Goal: Information Seeking & Learning: Find contact information

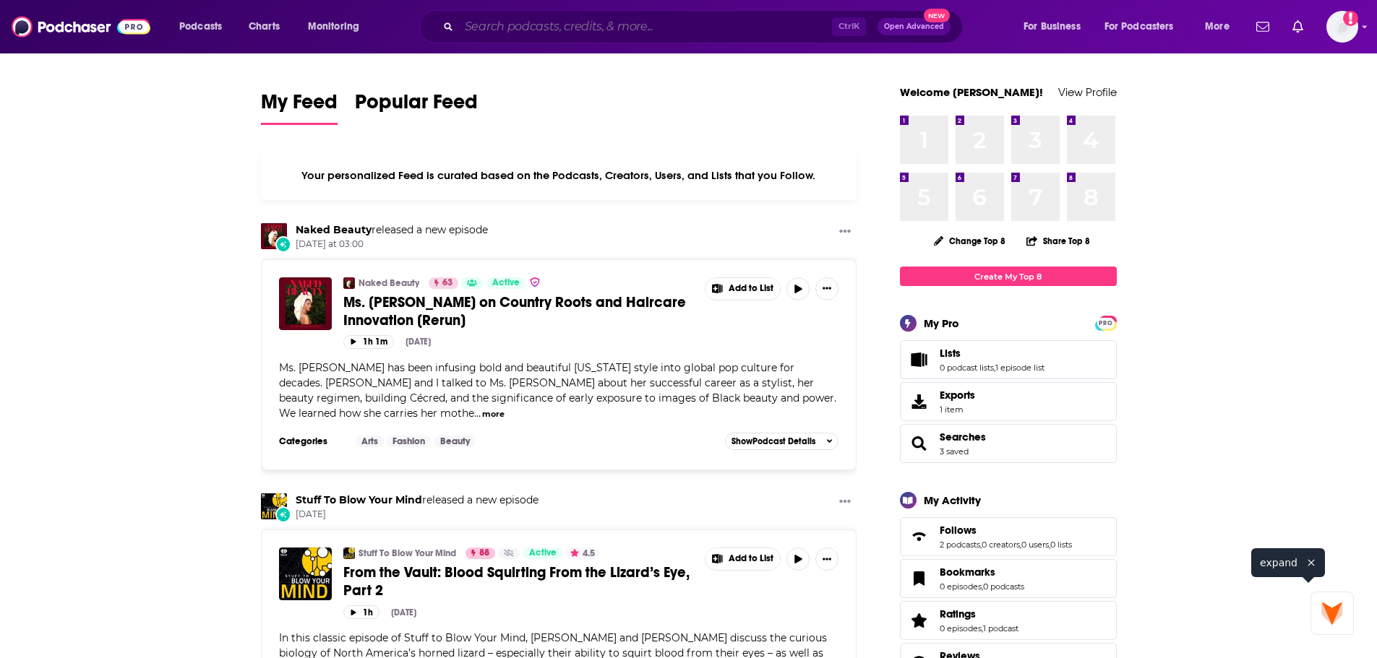
click at [653, 17] on input "Search podcasts, credits, & more..." at bounding box center [645, 26] width 373 height 23
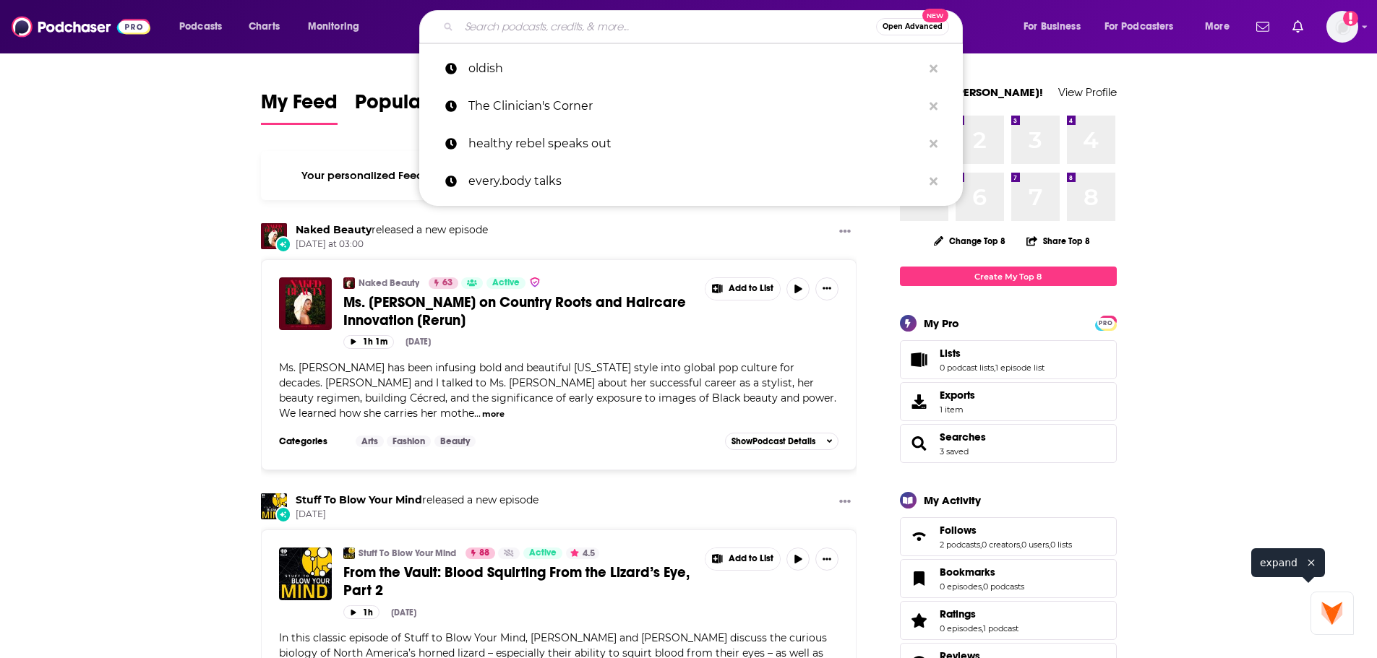
paste input "Eat Your Content"
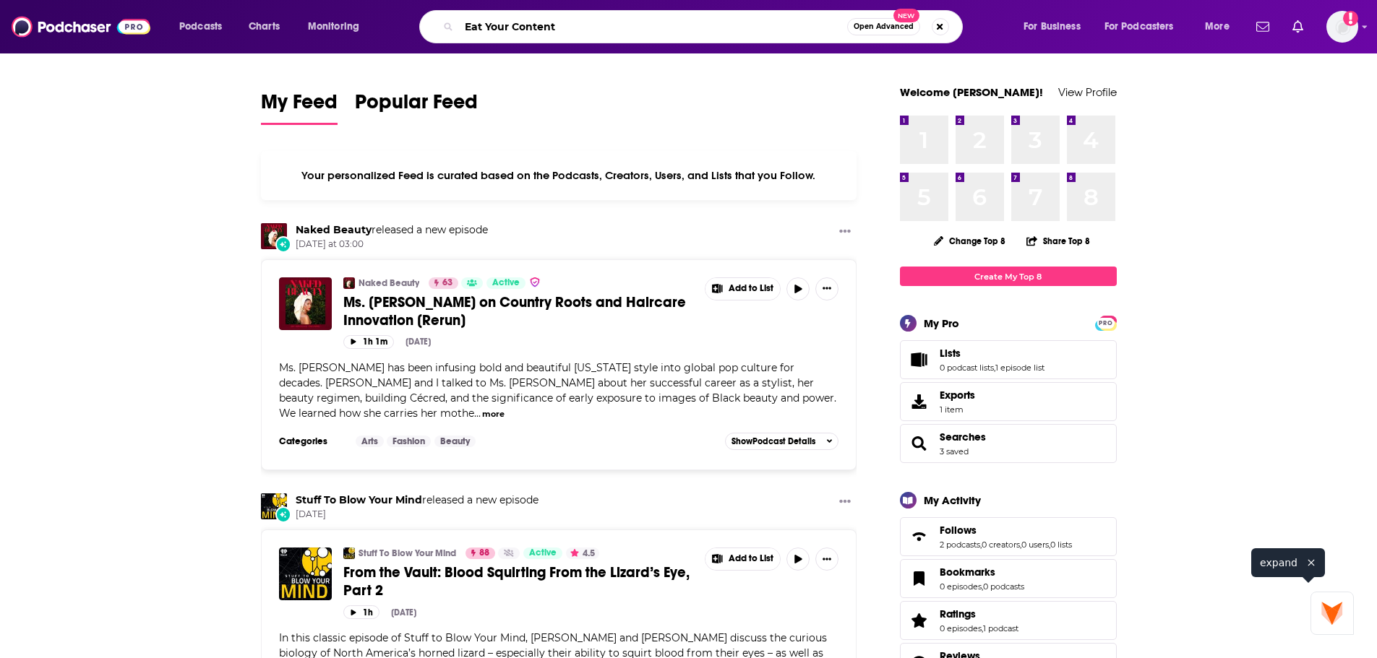
type input "Eat Your Content"
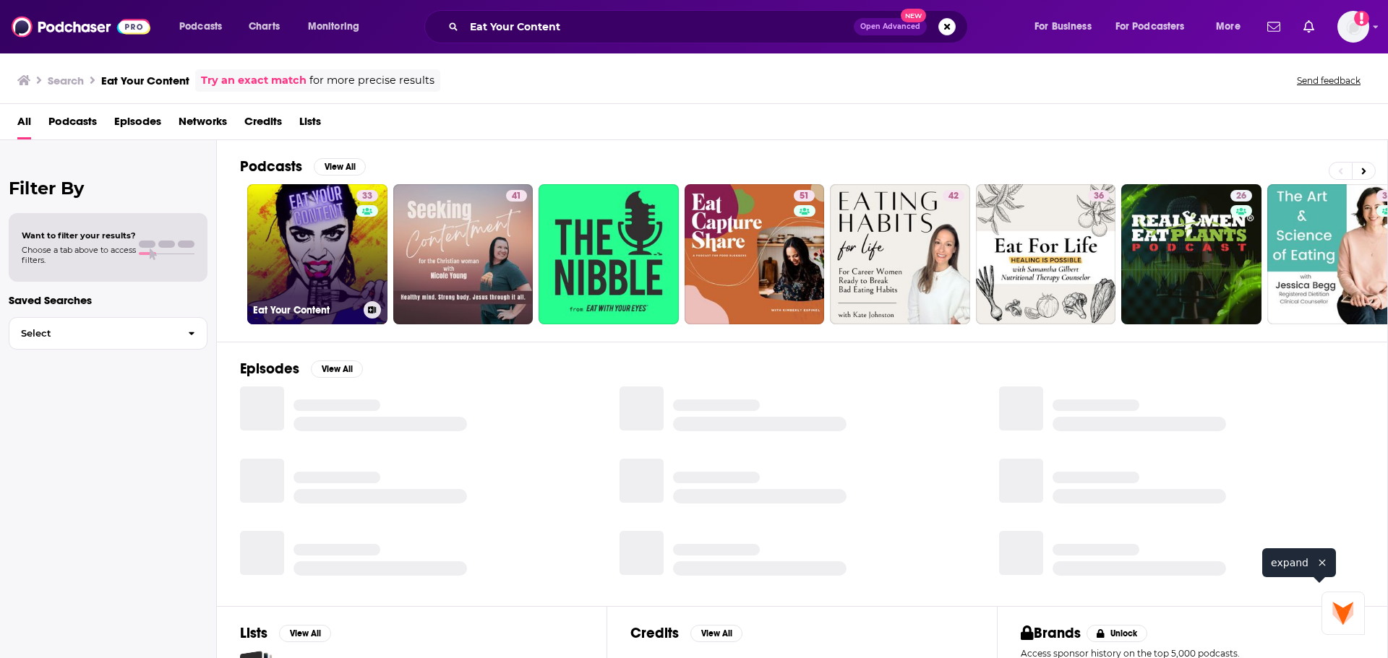
click at [339, 233] on link "33 Eat Your Content" at bounding box center [317, 254] width 140 height 140
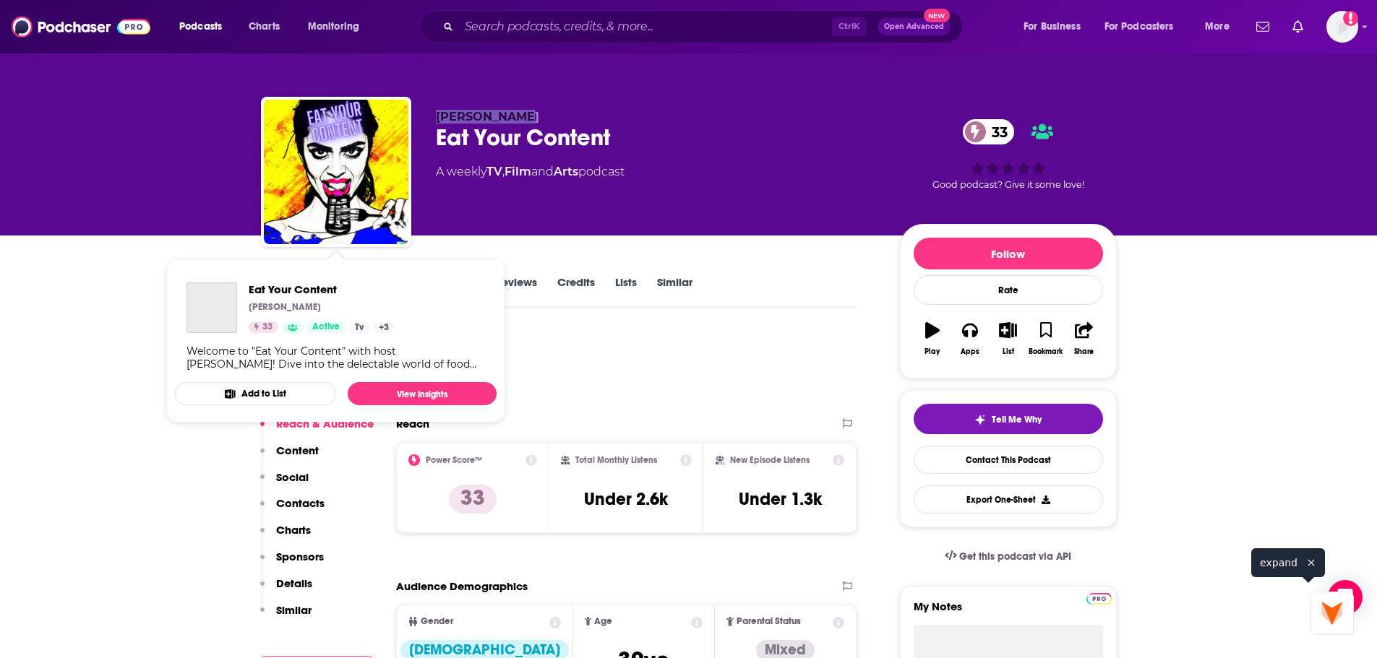
drag, startPoint x: 517, startPoint y: 121, endPoint x: 369, endPoint y: 122, distance: 147.4
click at [369, 122] on div "[PERSON_NAME] Eat Your Content 33 A weekly TV , Film and Arts podcast 33 Good p…" at bounding box center [689, 175] width 856 height 156
copy div "[PERSON_NAME]"
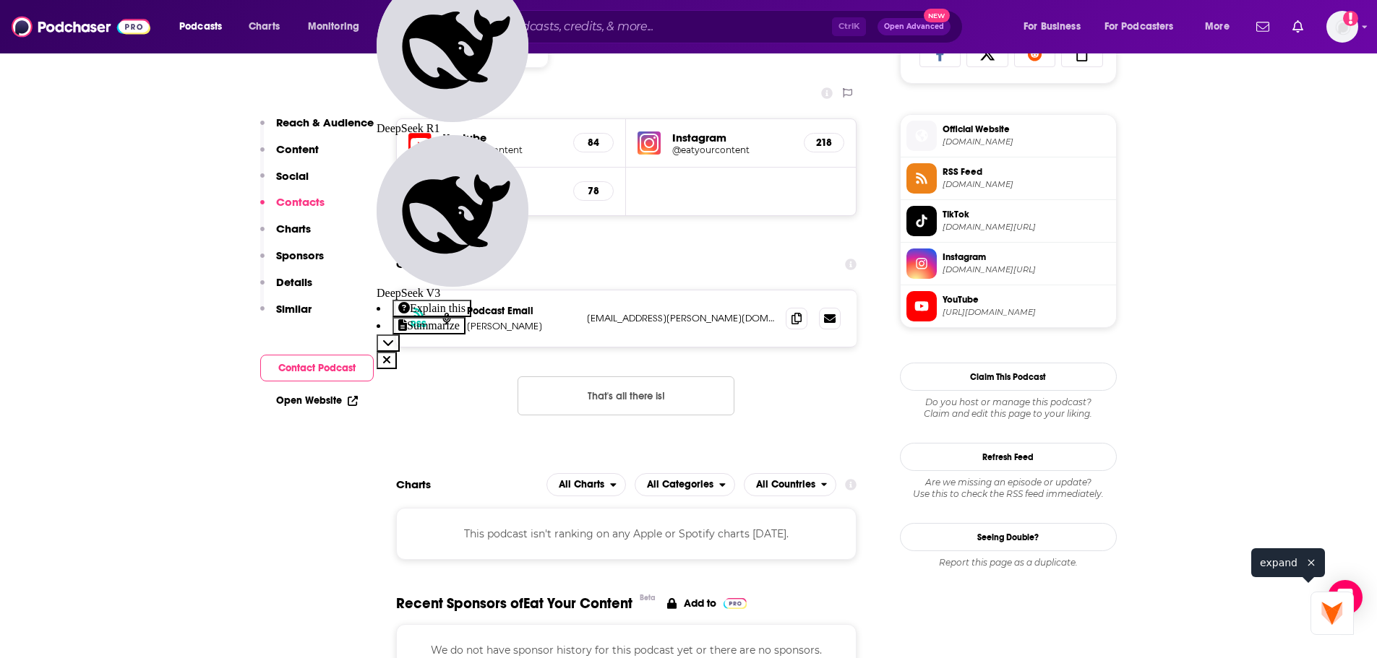
scroll to position [867, 0]
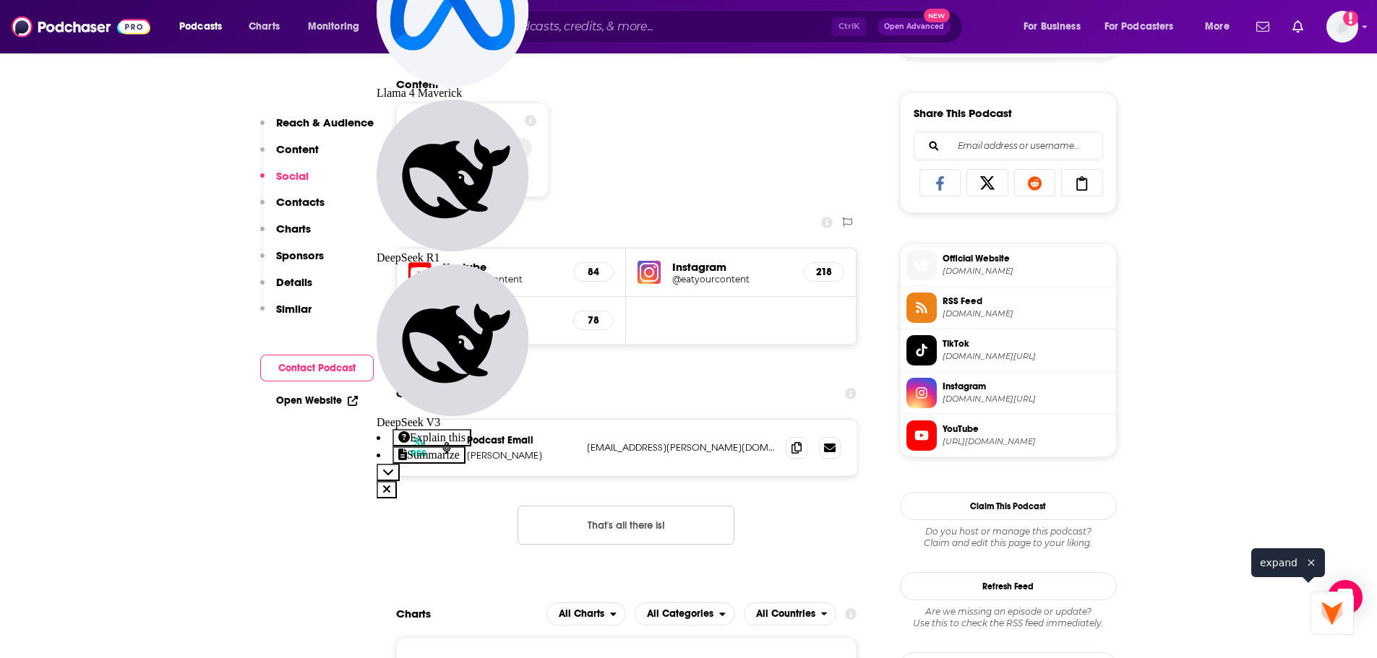
click at [931, 444] on span at bounding box center [921, 436] width 30 height 15
click at [1022, 279] on span "Official Website [DOMAIN_NAME]" at bounding box center [1023, 264] width 173 height 29
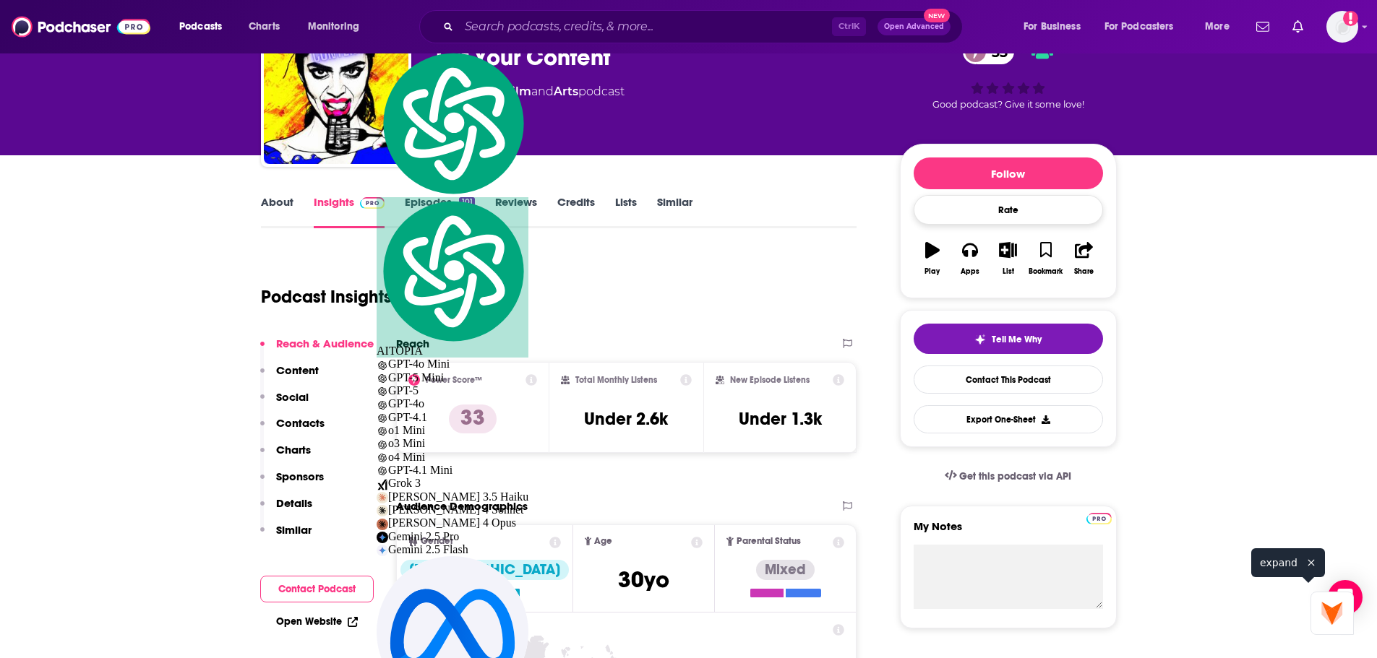
scroll to position [0, 0]
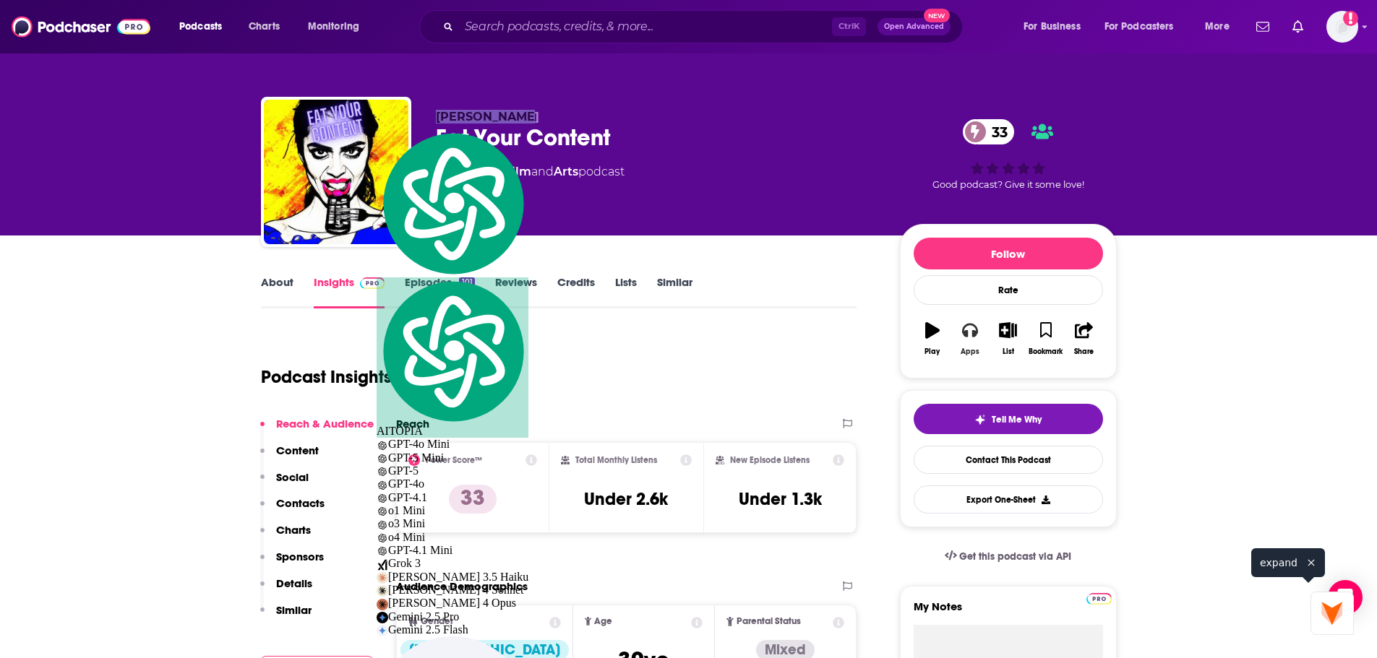
click at [976, 354] on div "Apps" at bounding box center [970, 352] width 19 height 9
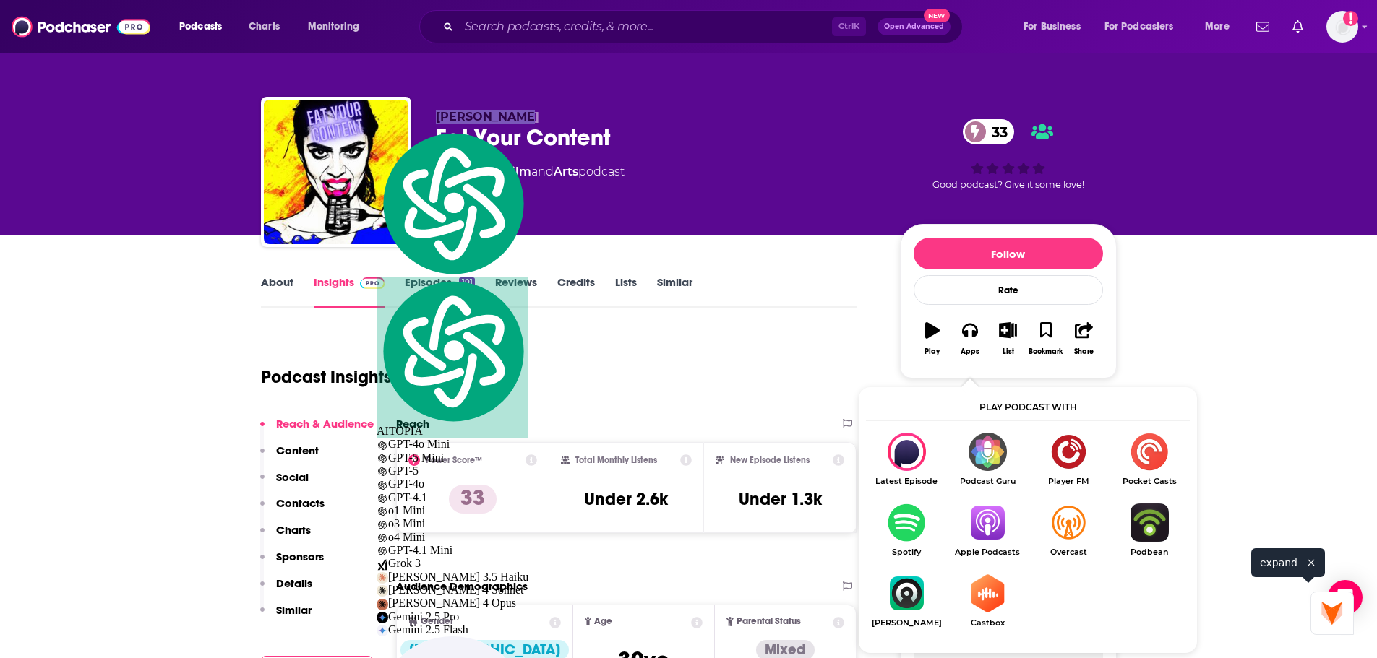
click at [971, 521] on img "Show Listen On dropdown" at bounding box center [987, 523] width 81 height 38
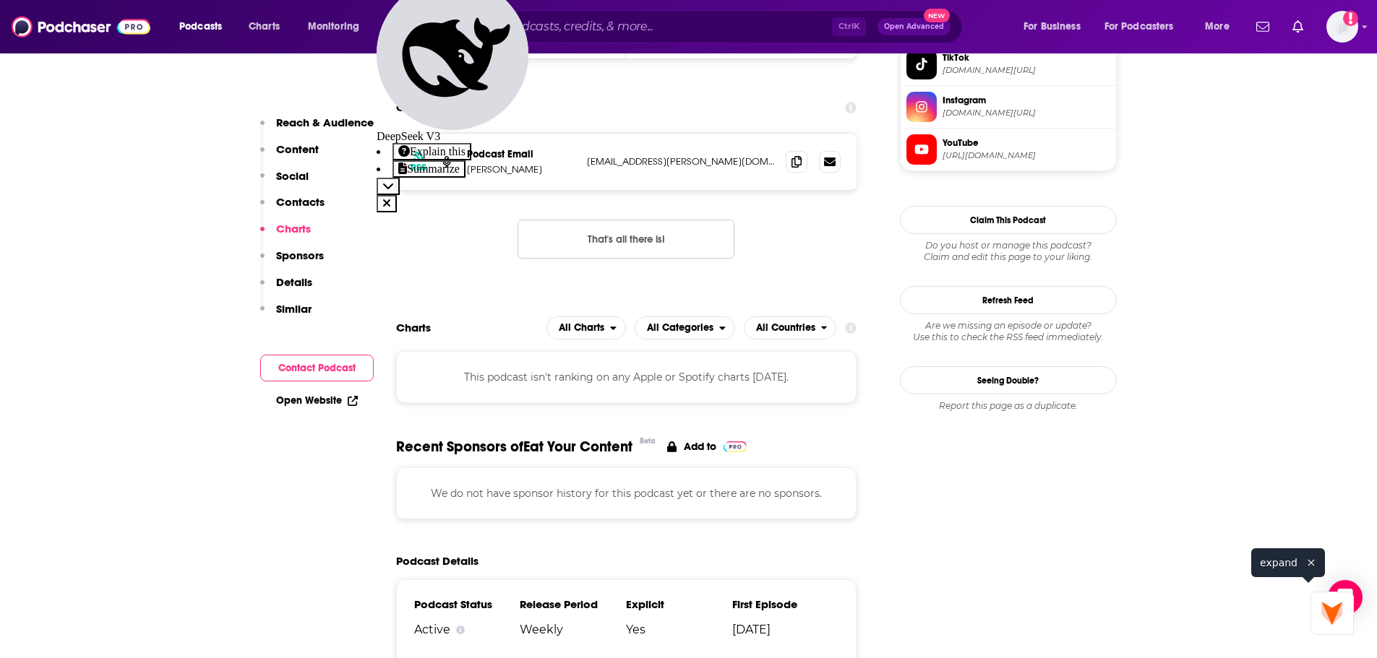
scroll to position [1084, 0]
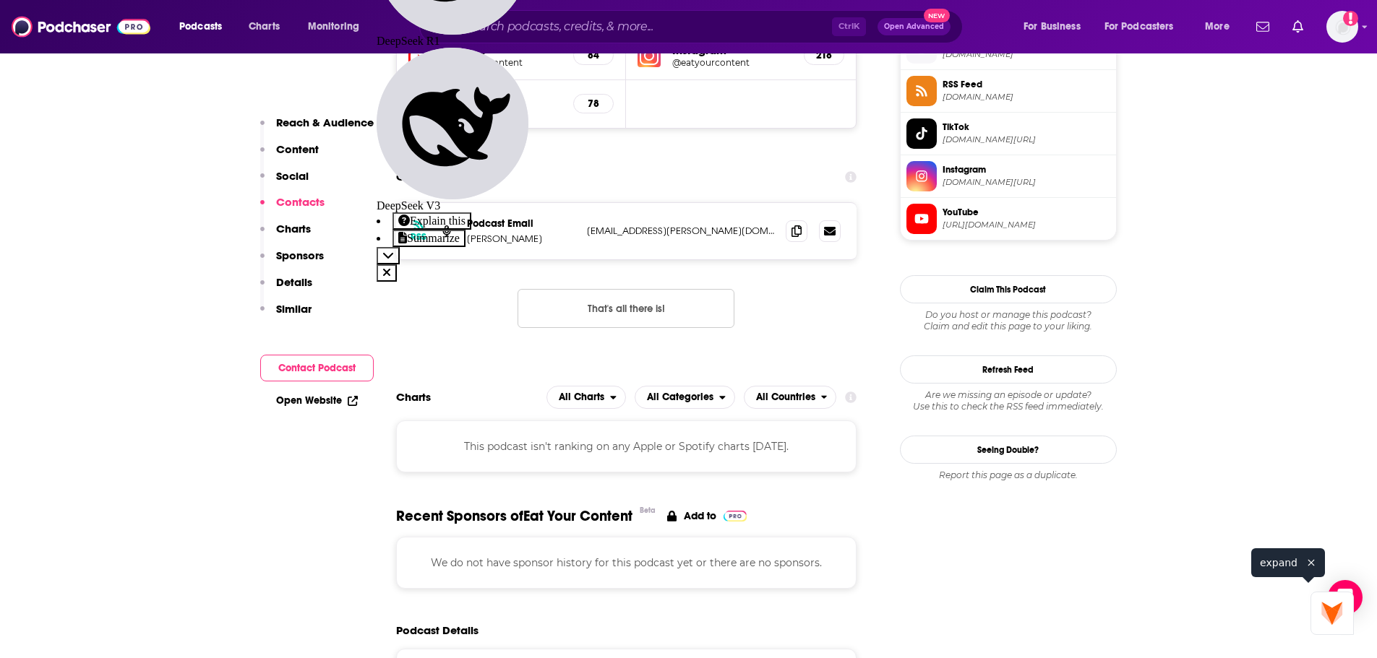
click at [1033, 231] on span "[URL][DOMAIN_NAME]" at bounding box center [1026, 225] width 168 height 11
click at [505, 245] on p "[PERSON_NAME]" at bounding box center [521, 239] width 108 height 12
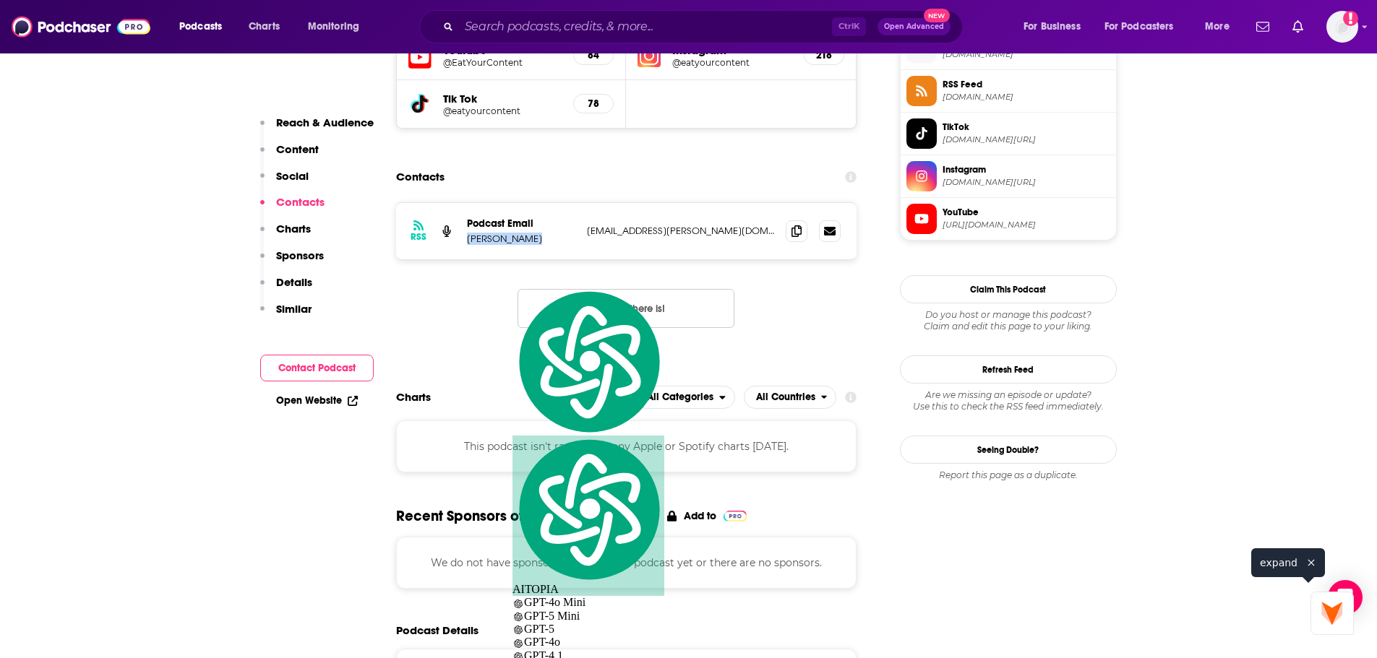
copy p "[PERSON_NAME]"
click at [792, 236] on icon at bounding box center [796, 231] width 10 height 12
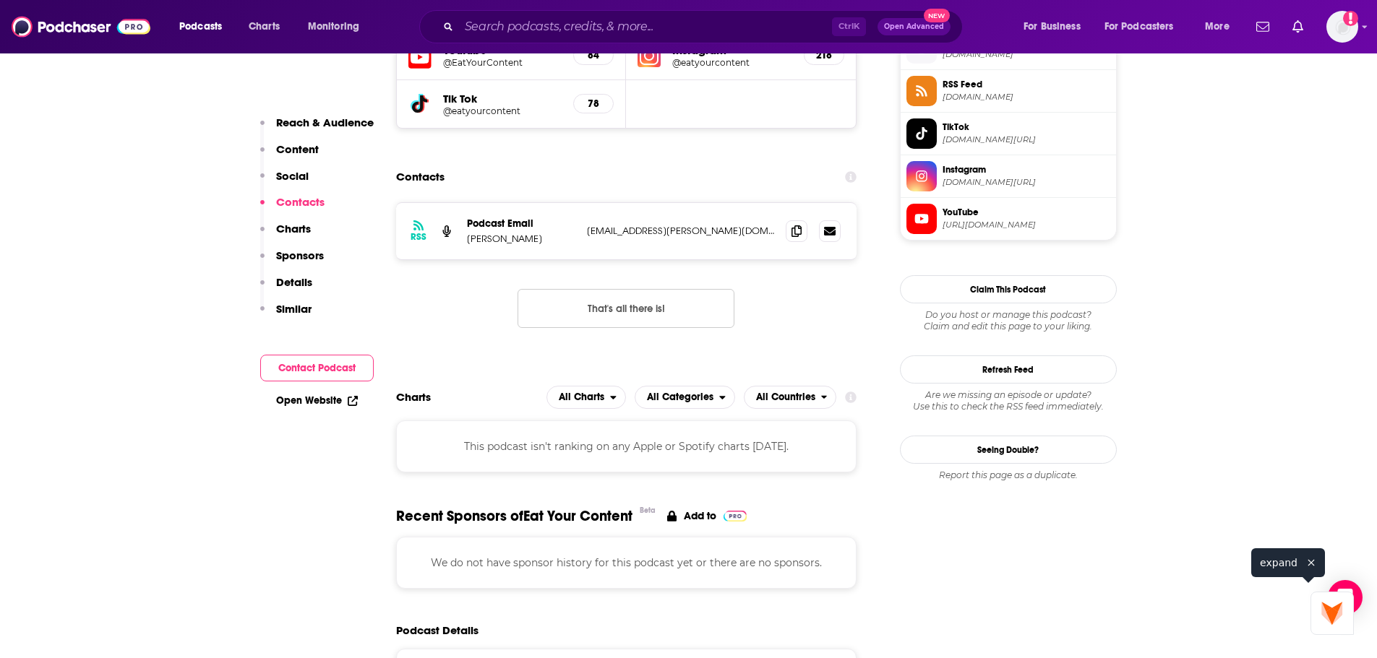
scroll to position [1012, 0]
